Goal: Information Seeking & Learning: Learn about a topic

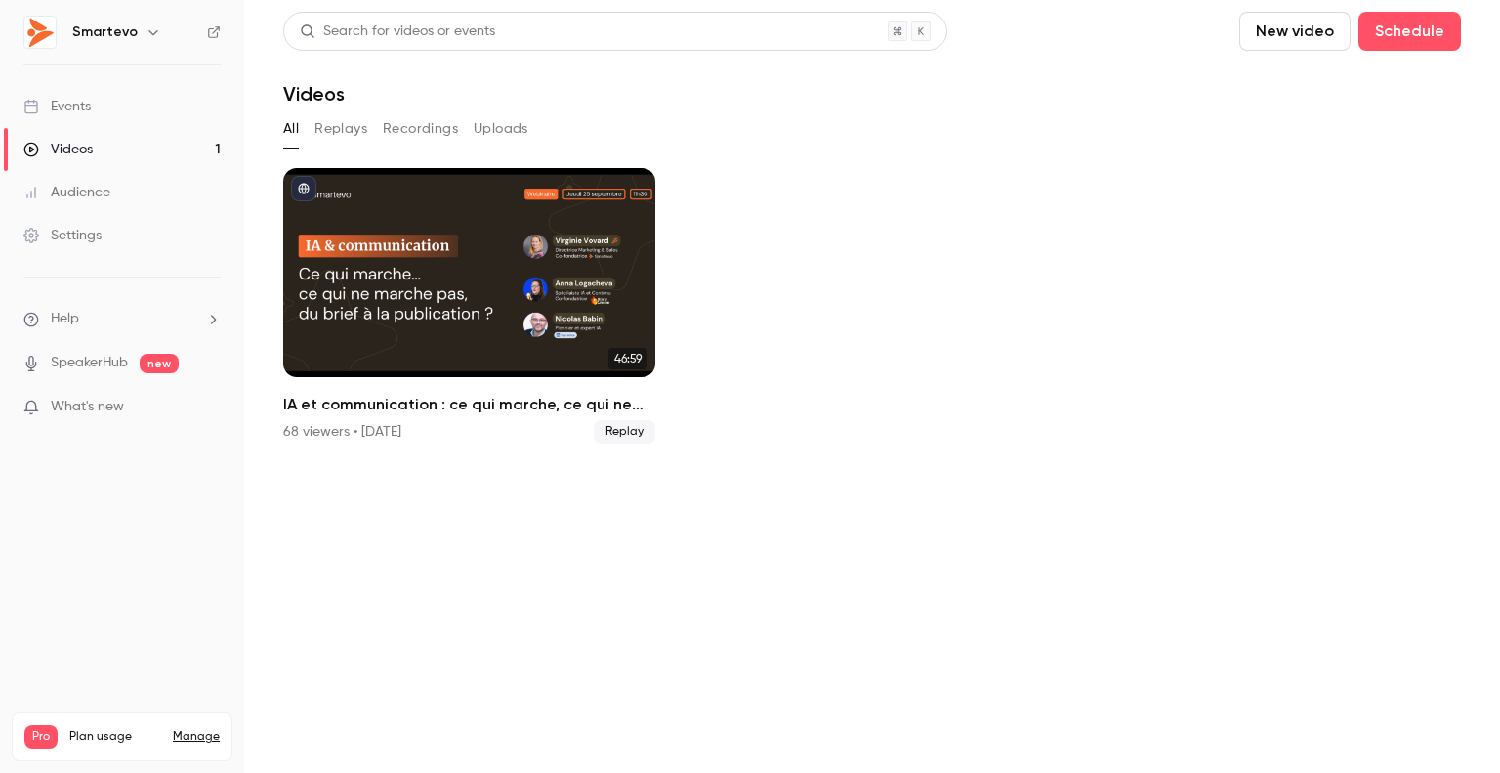
click at [67, 147] on div "Videos" at bounding box center [57, 150] width 69 height 20
click at [81, 109] on div "Events" at bounding box center [56, 107] width 67 height 20
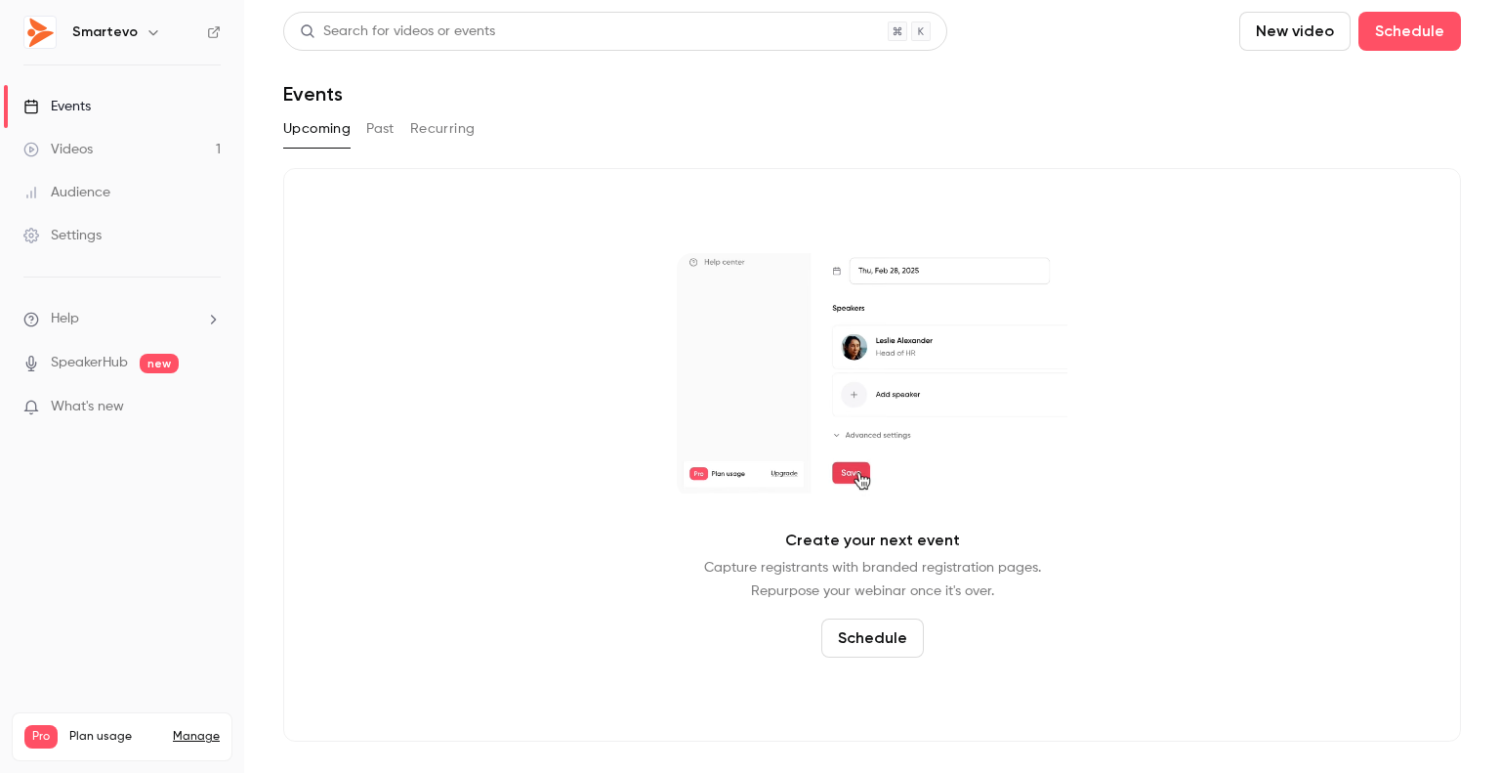
click at [126, 160] on link "Videos 1" at bounding box center [122, 149] width 244 height 43
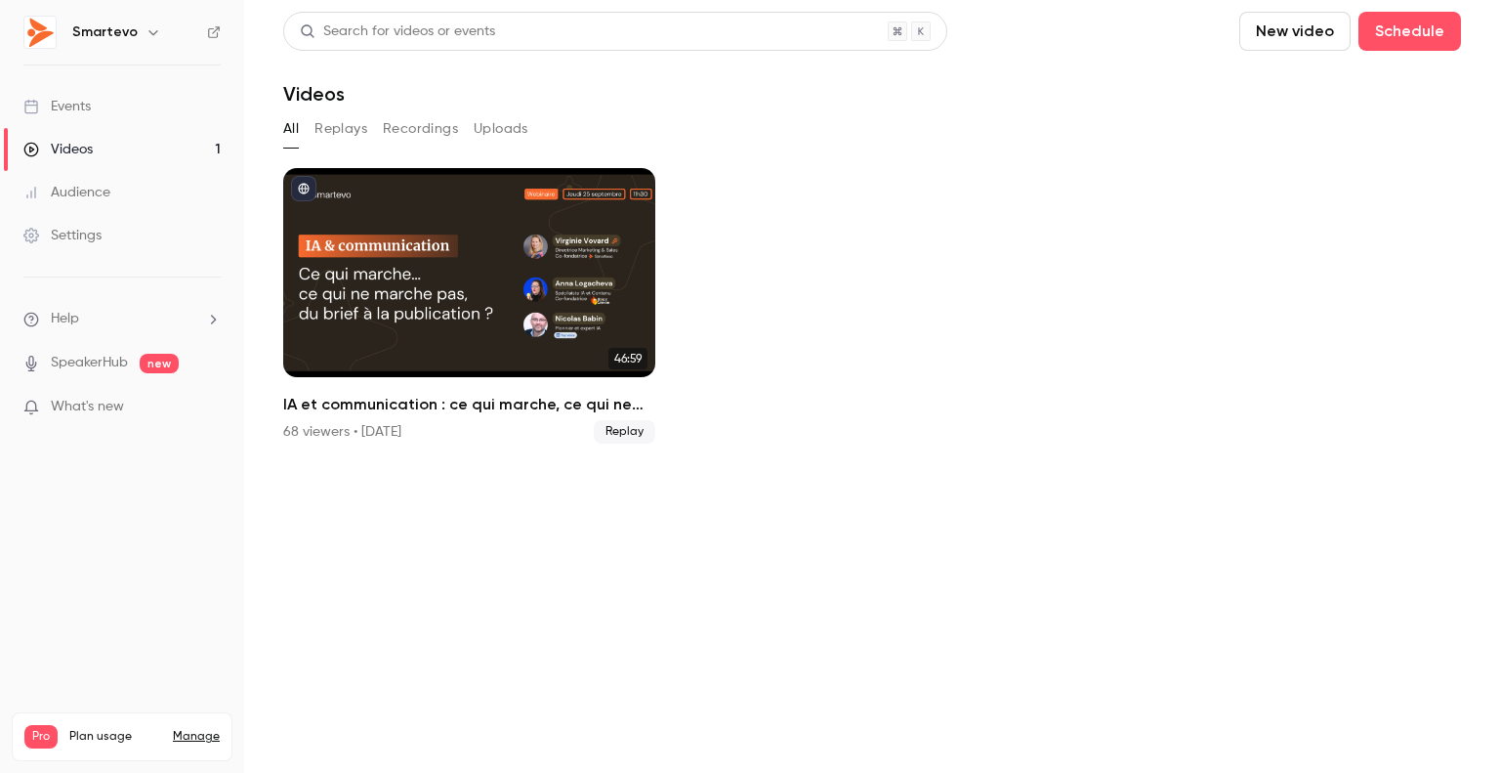
click at [340, 125] on button "Replays" at bounding box center [340, 128] width 53 height 31
click at [78, 105] on div "Events" at bounding box center [56, 107] width 67 height 20
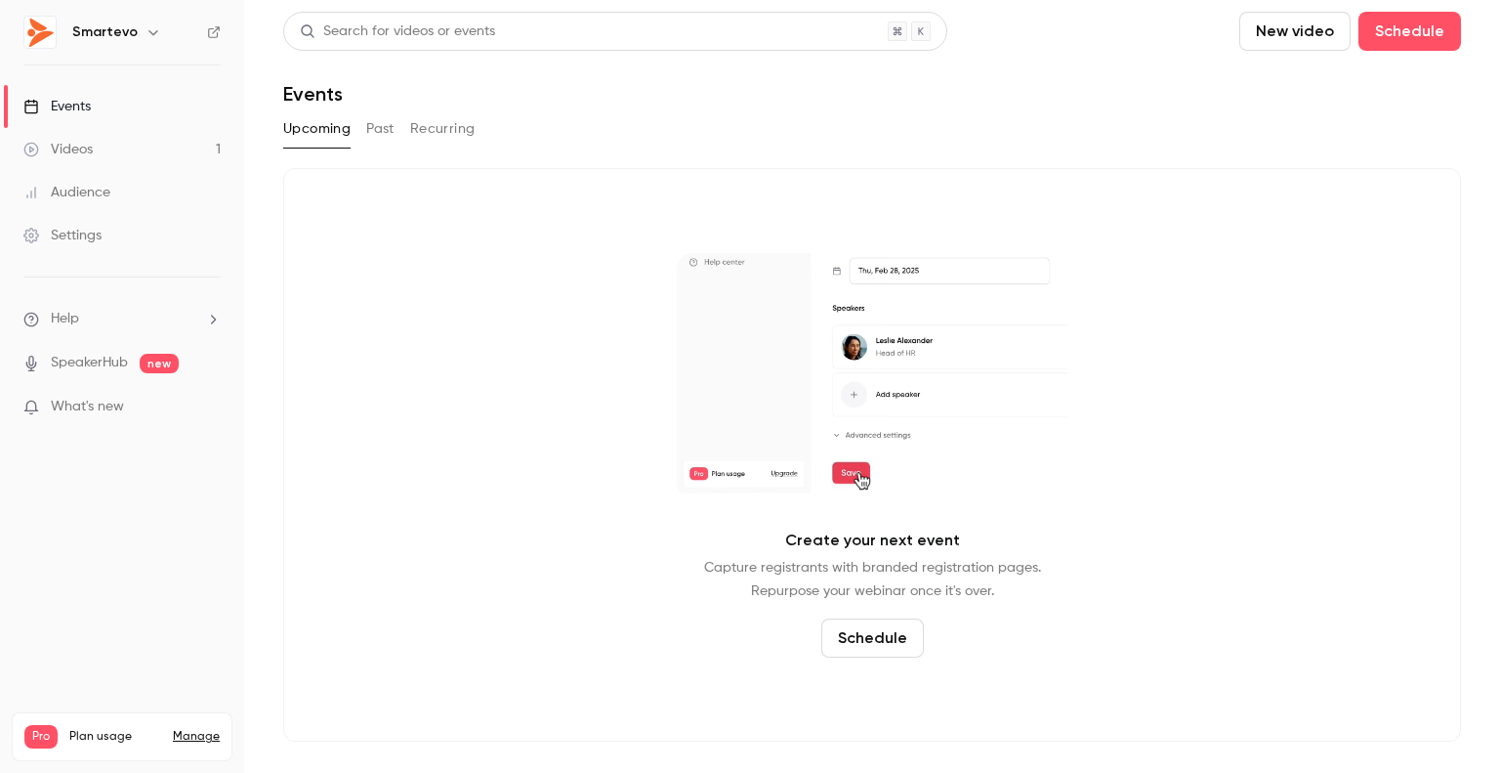
click at [377, 132] on button "Past" at bounding box center [380, 128] width 28 height 31
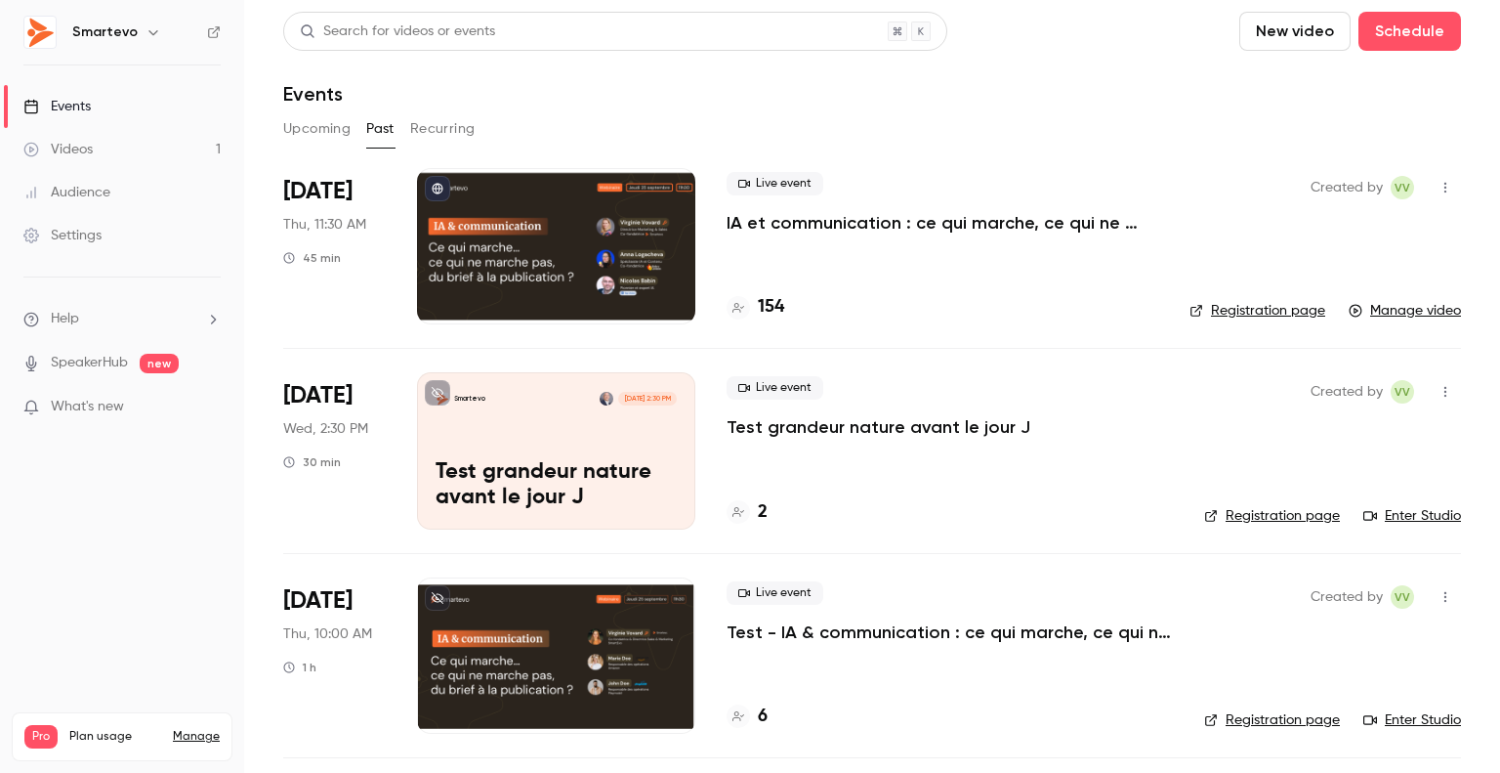
click at [524, 196] on div at bounding box center [556, 246] width 278 height 156
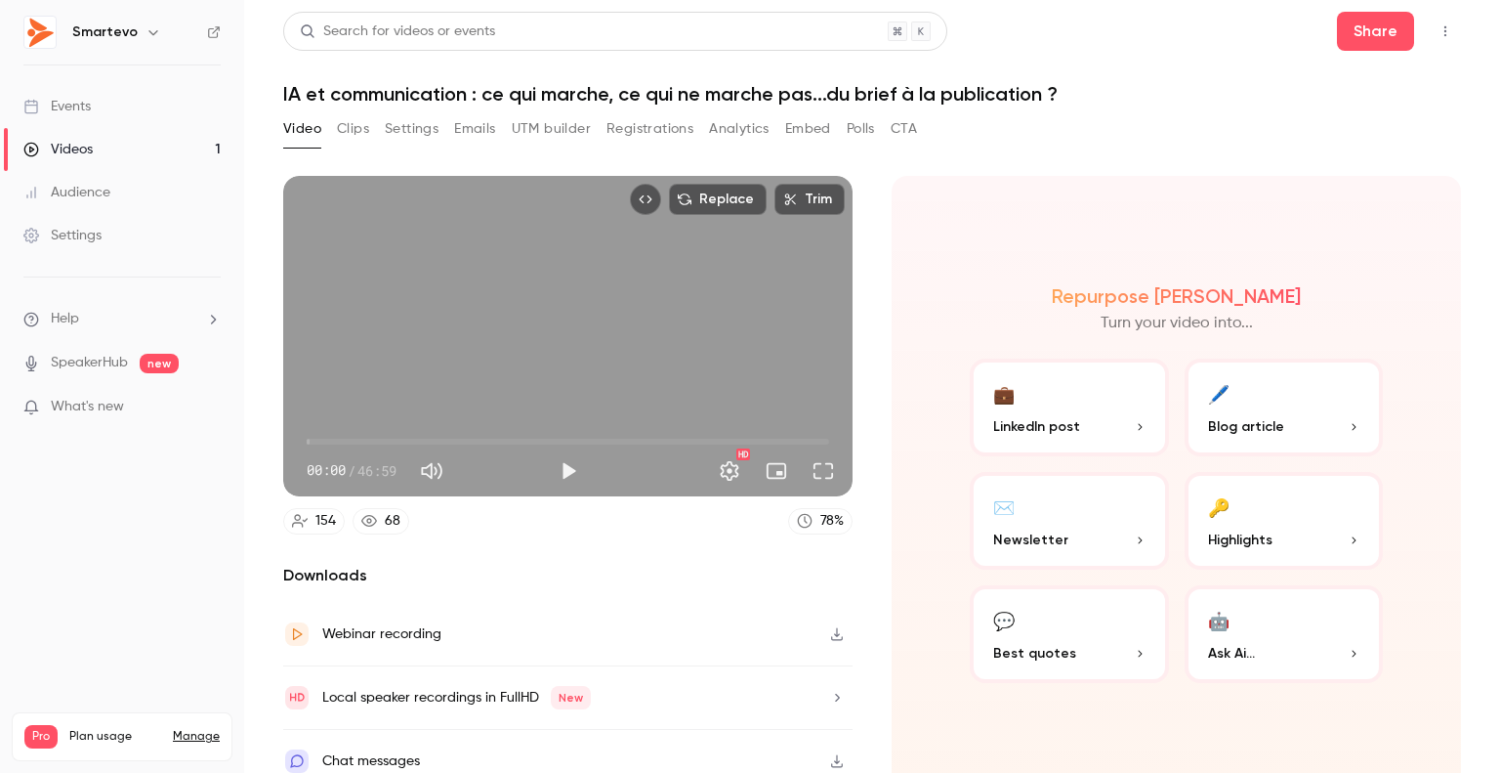
click at [646, 142] on button "Registrations" at bounding box center [650, 128] width 87 height 31
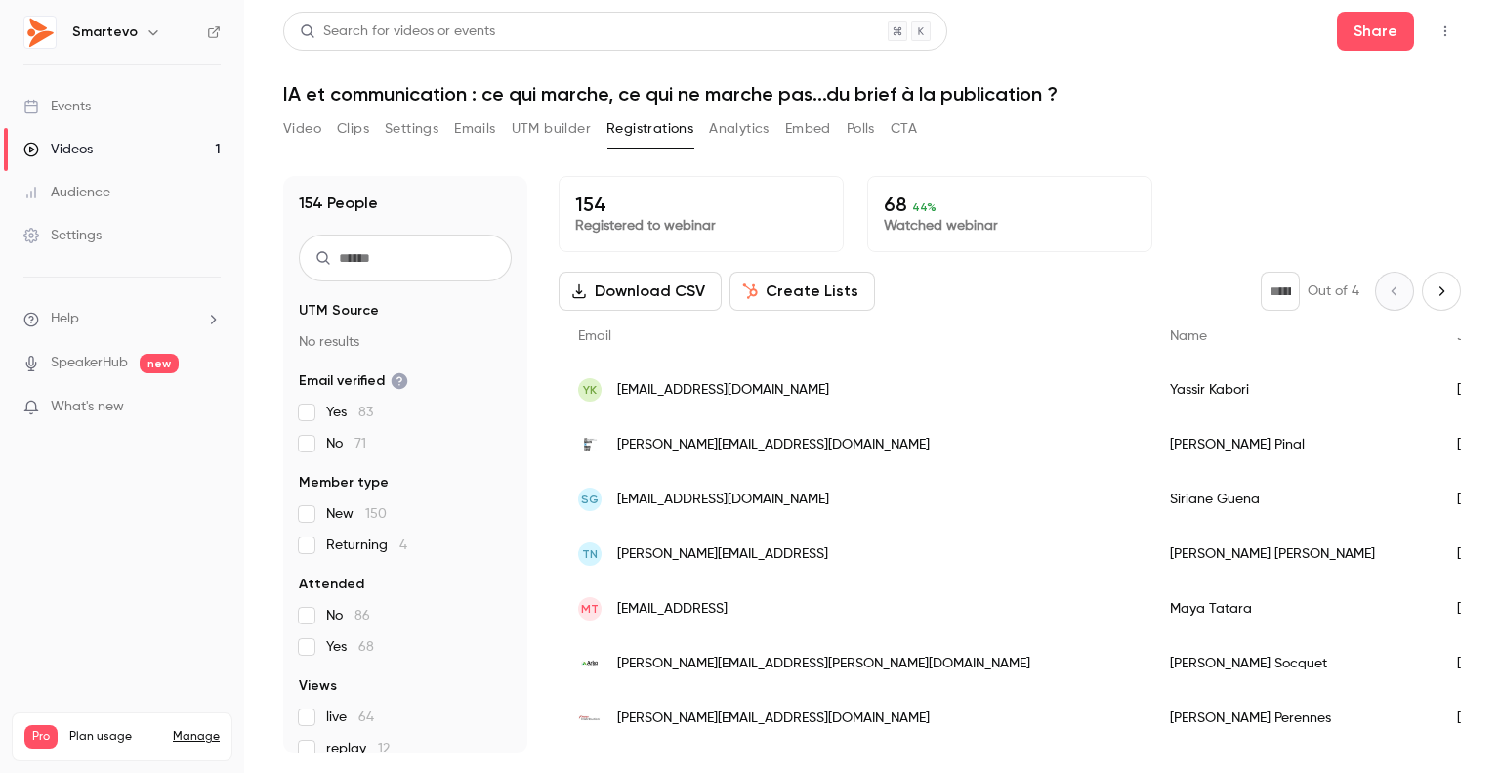
click at [382, 262] on input "text" at bounding box center [405, 257] width 213 height 47
type input "******"
